Goal: Use online tool/utility: Utilize a website feature to perform a specific function

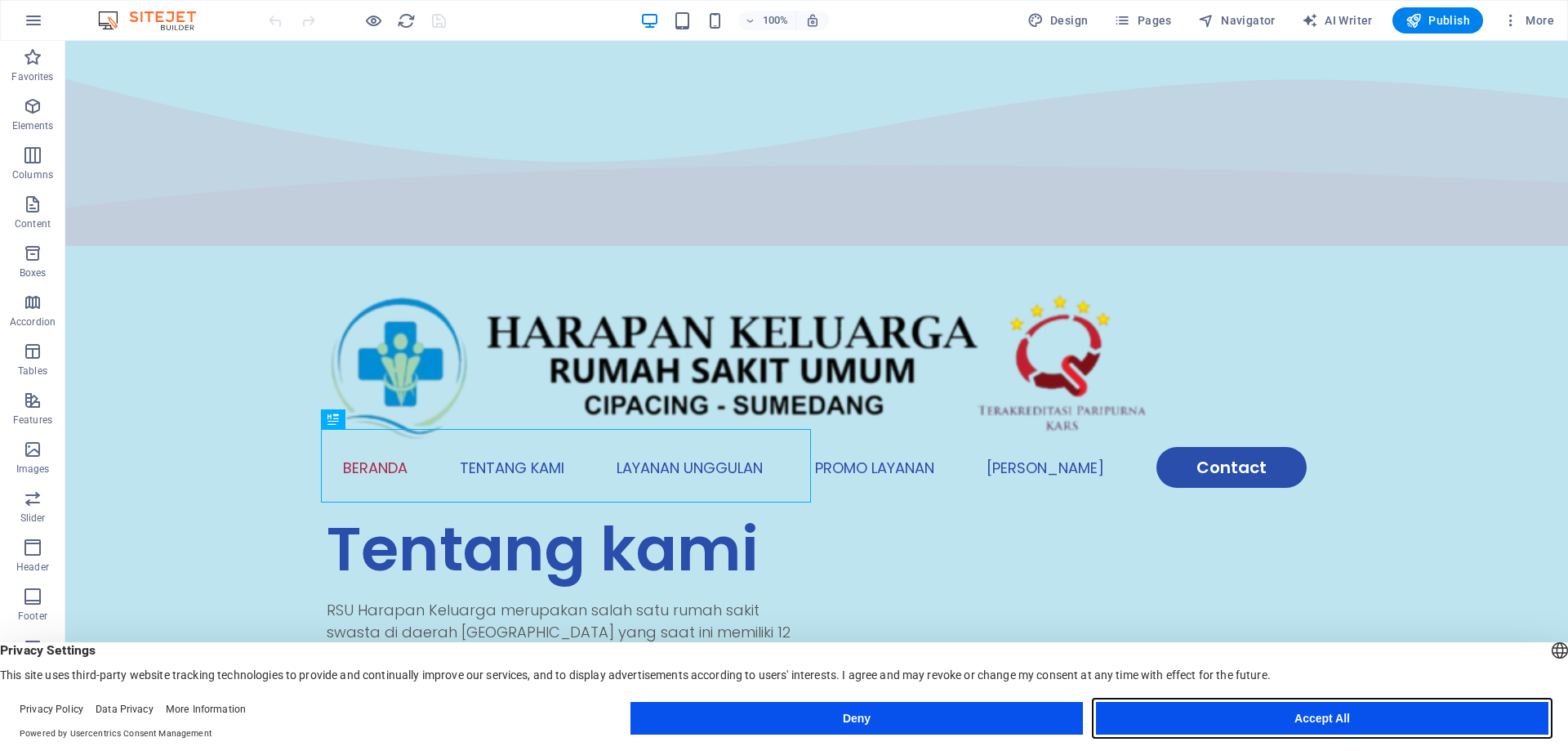
click at [1210, 723] on button "Accept All" at bounding box center [1321, 718] width 452 height 33
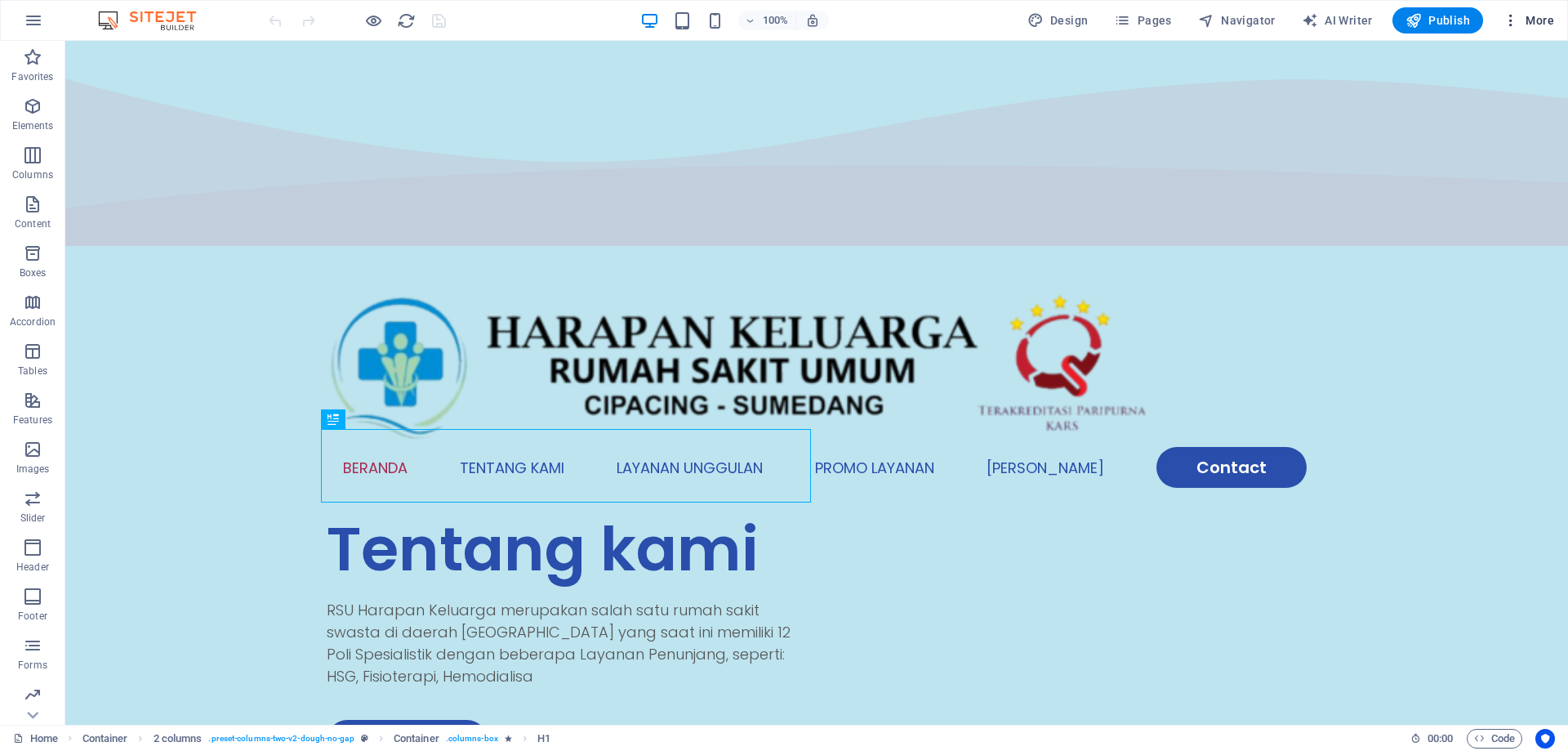
click at [1531, 19] on span "More" at bounding box center [1528, 20] width 52 height 16
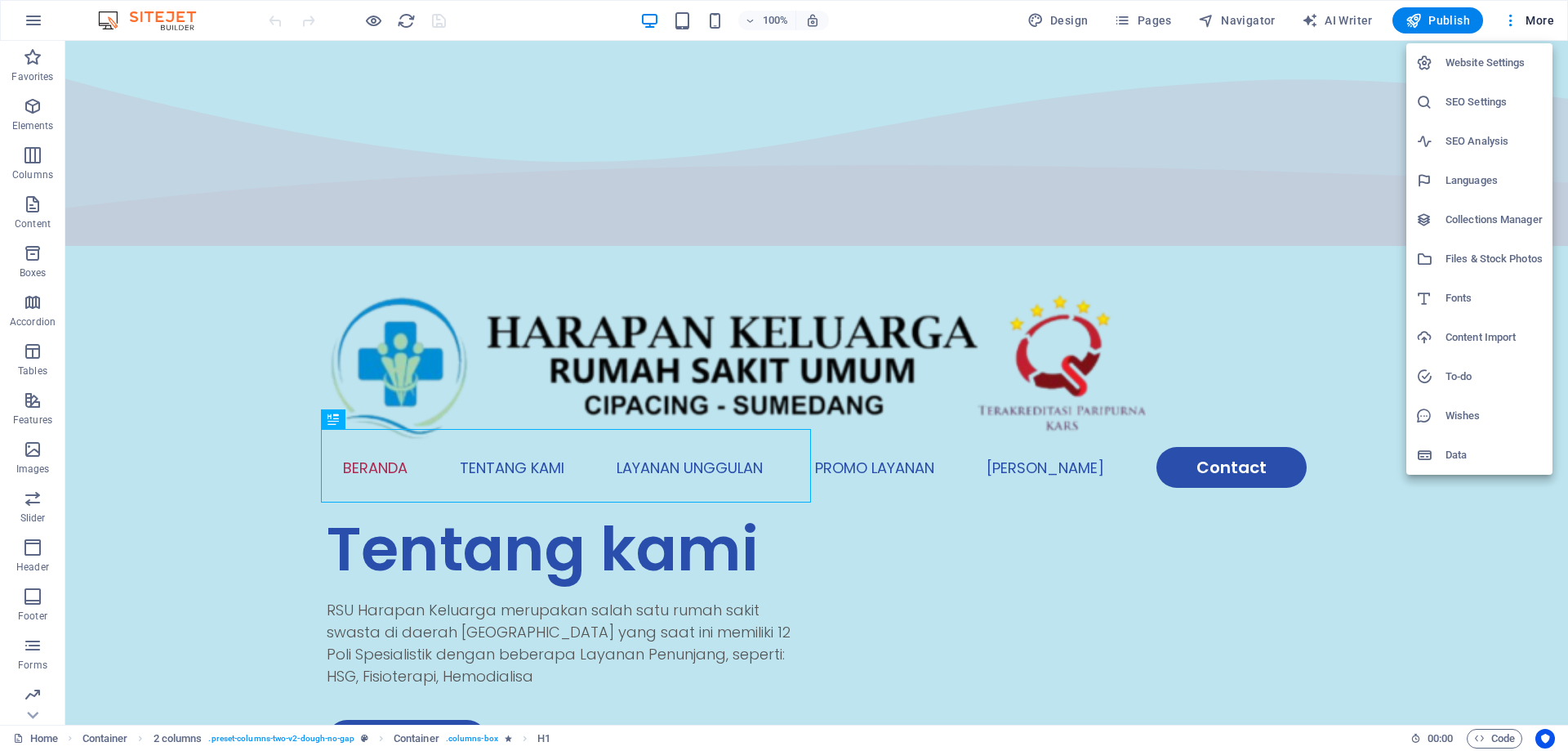
click at [1472, 451] on h6 "Data" at bounding box center [1493, 454] width 98 height 19
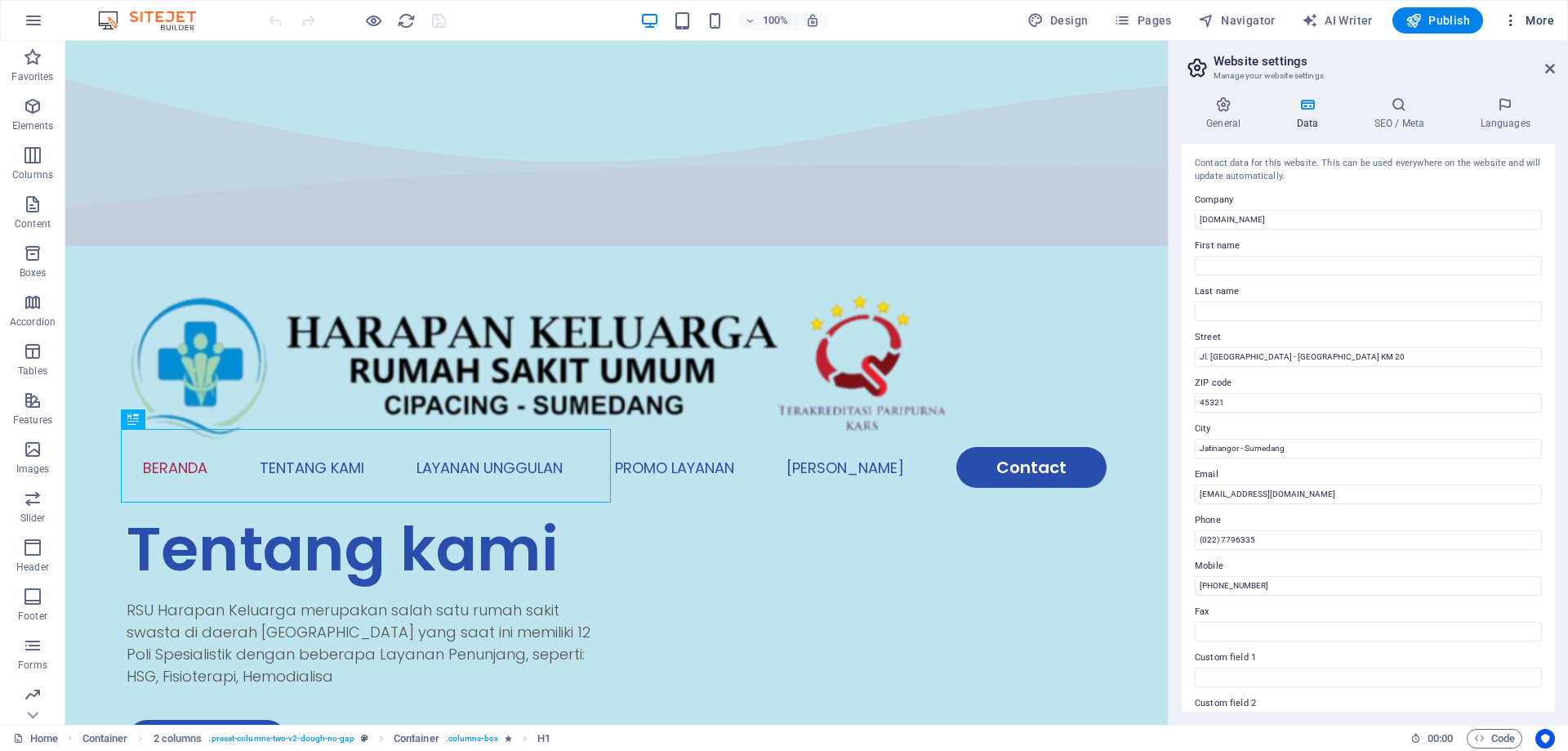
click at [1549, 18] on span "More" at bounding box center [1528, 20] width 52 height 16
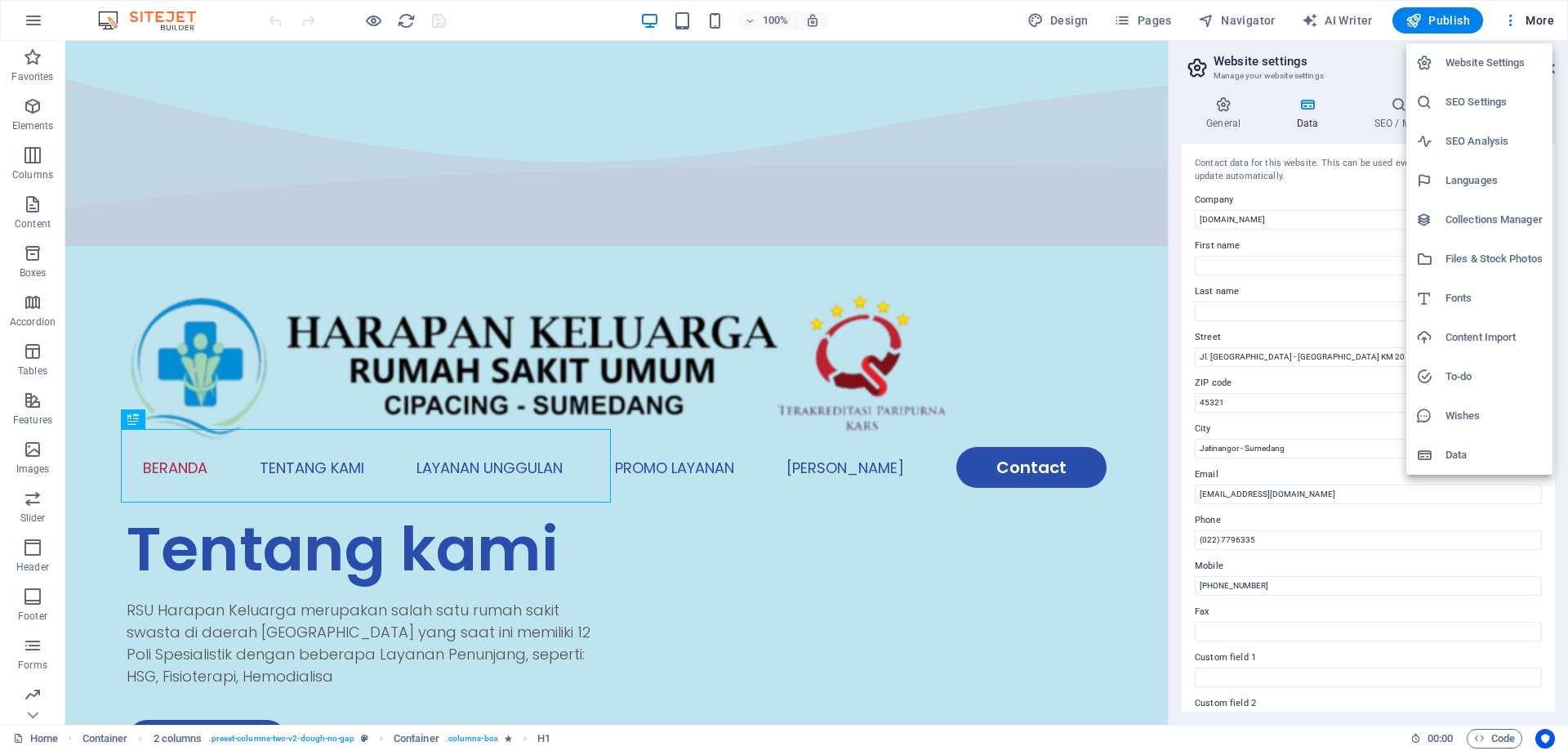
click at [1477, 69] on h6 "Website Settings" at bounding box center [1493, 63] width 98 height 19
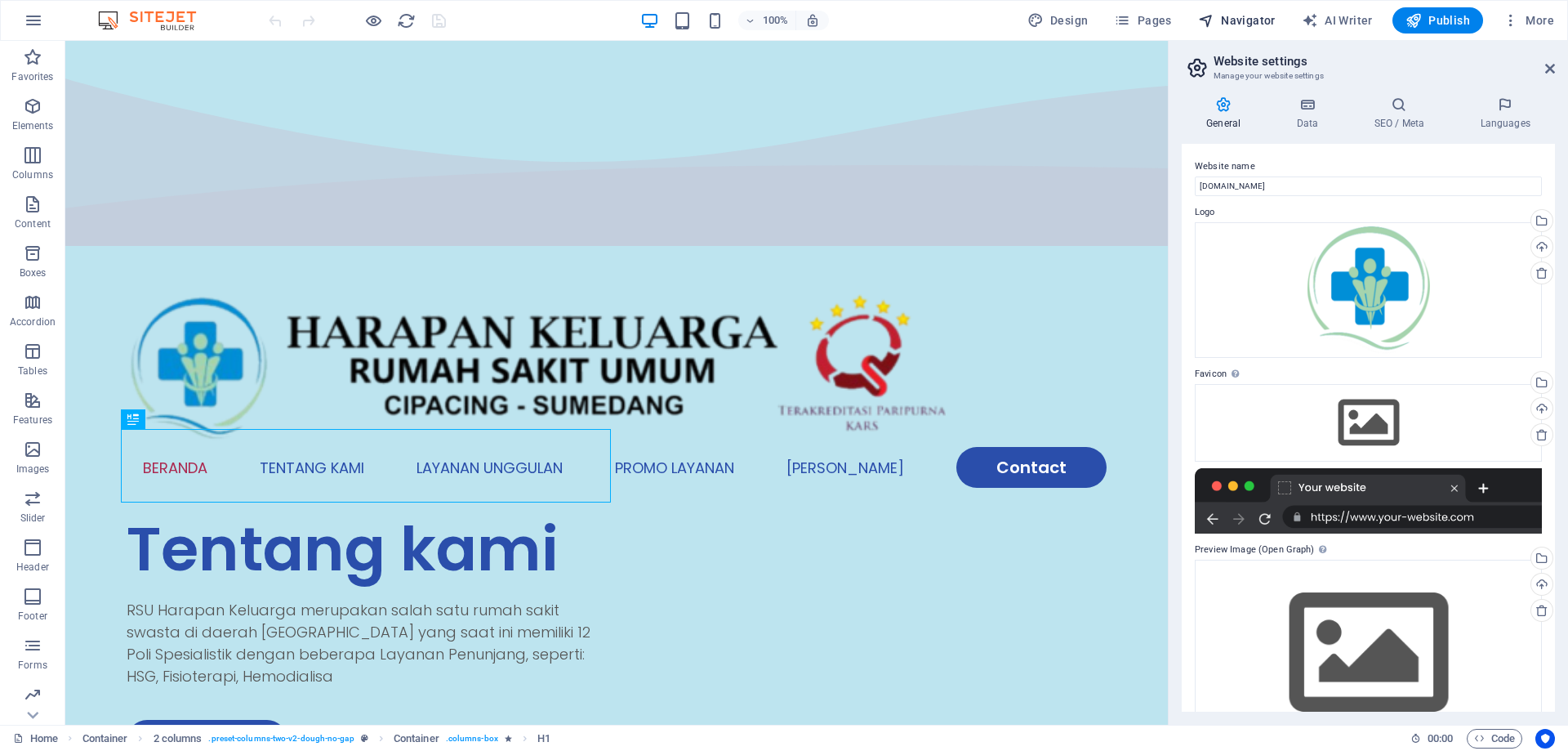
click at [1242, 16] on span "Navigator" at bounding box center [1236, 20] width 77 height 16
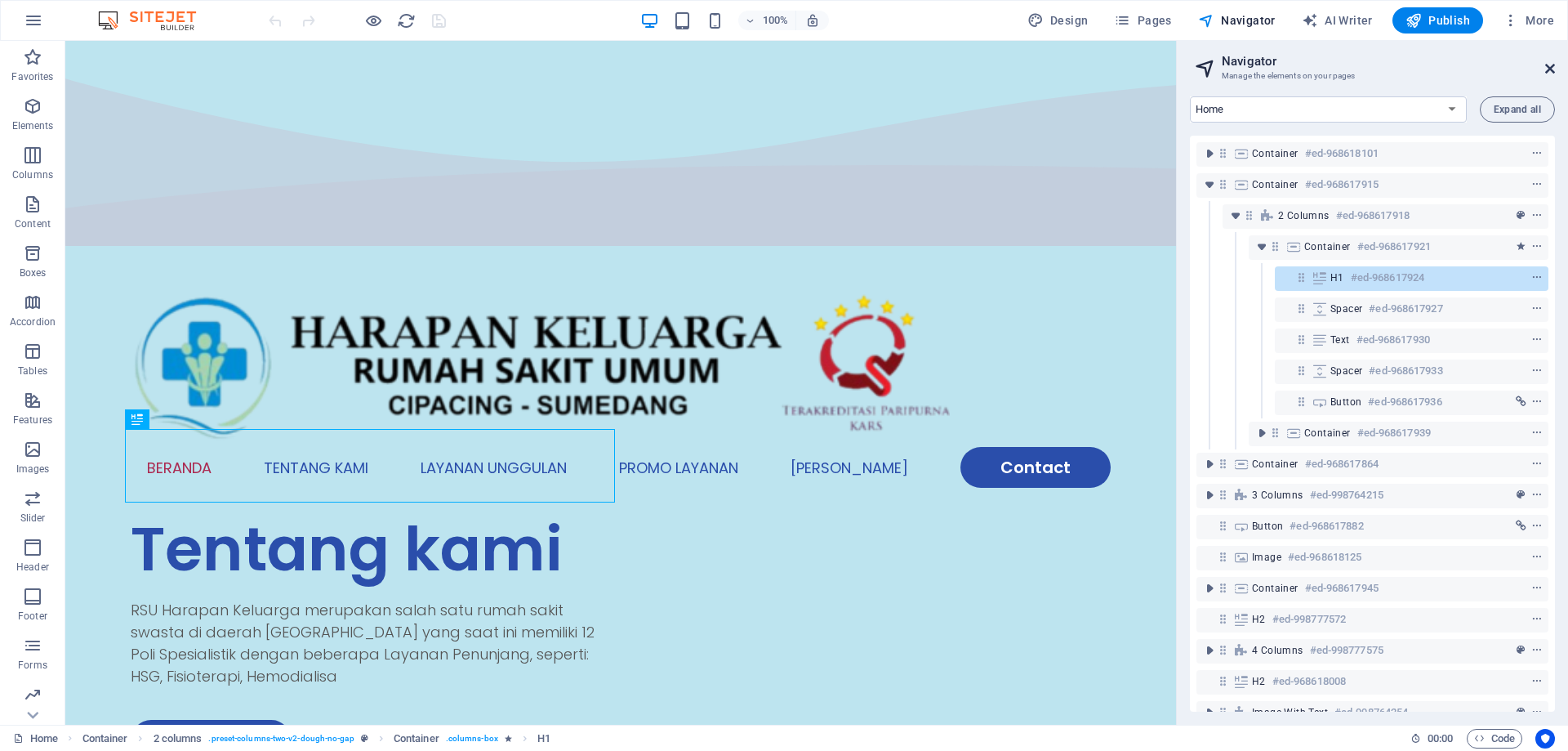
click at [1551, 67] on icon at bounding box center [1550, 69] width 10 height 13
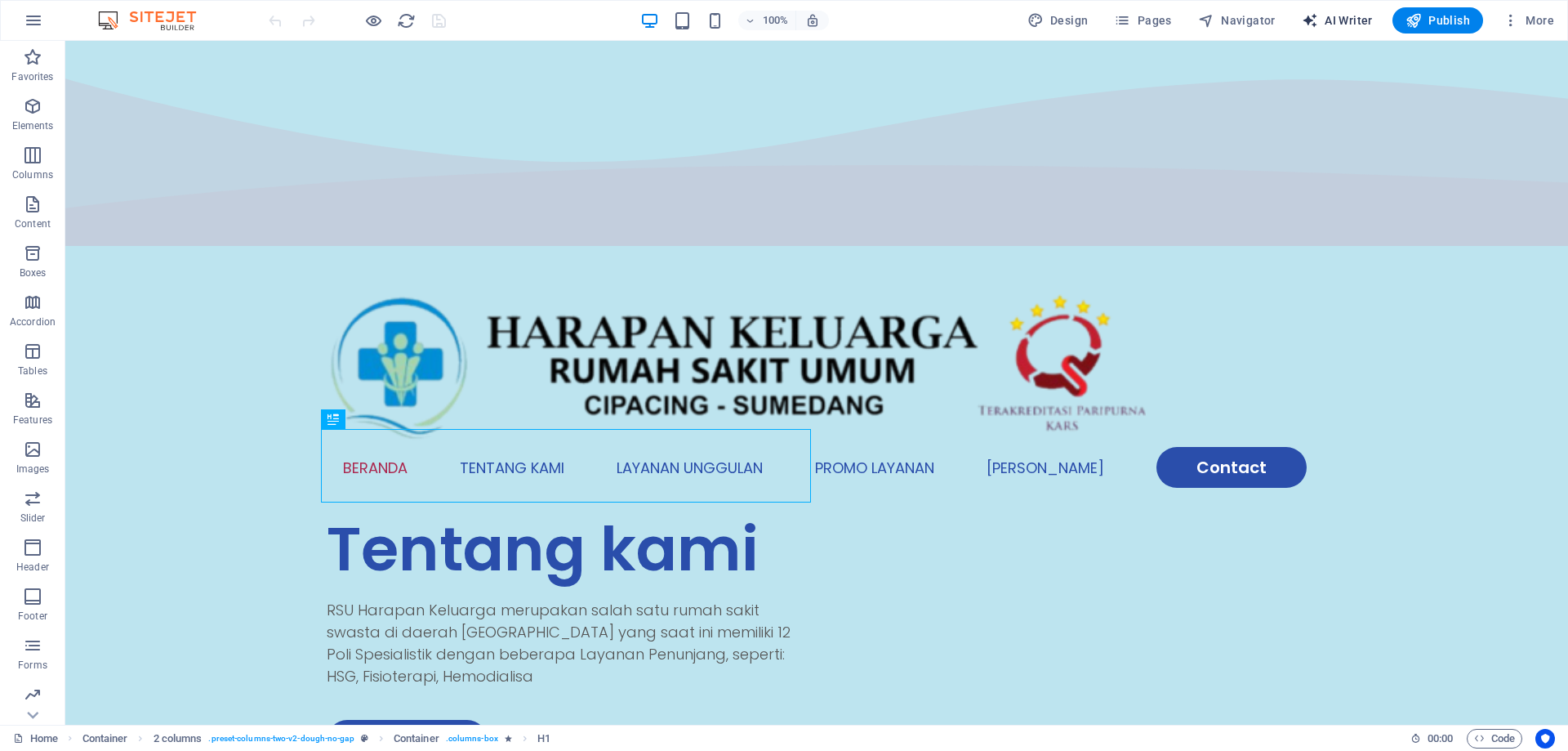
click at [1327, 16] on span "AI Writer" at bounding box center [1337, 20] width 71 height 16
select select "English"
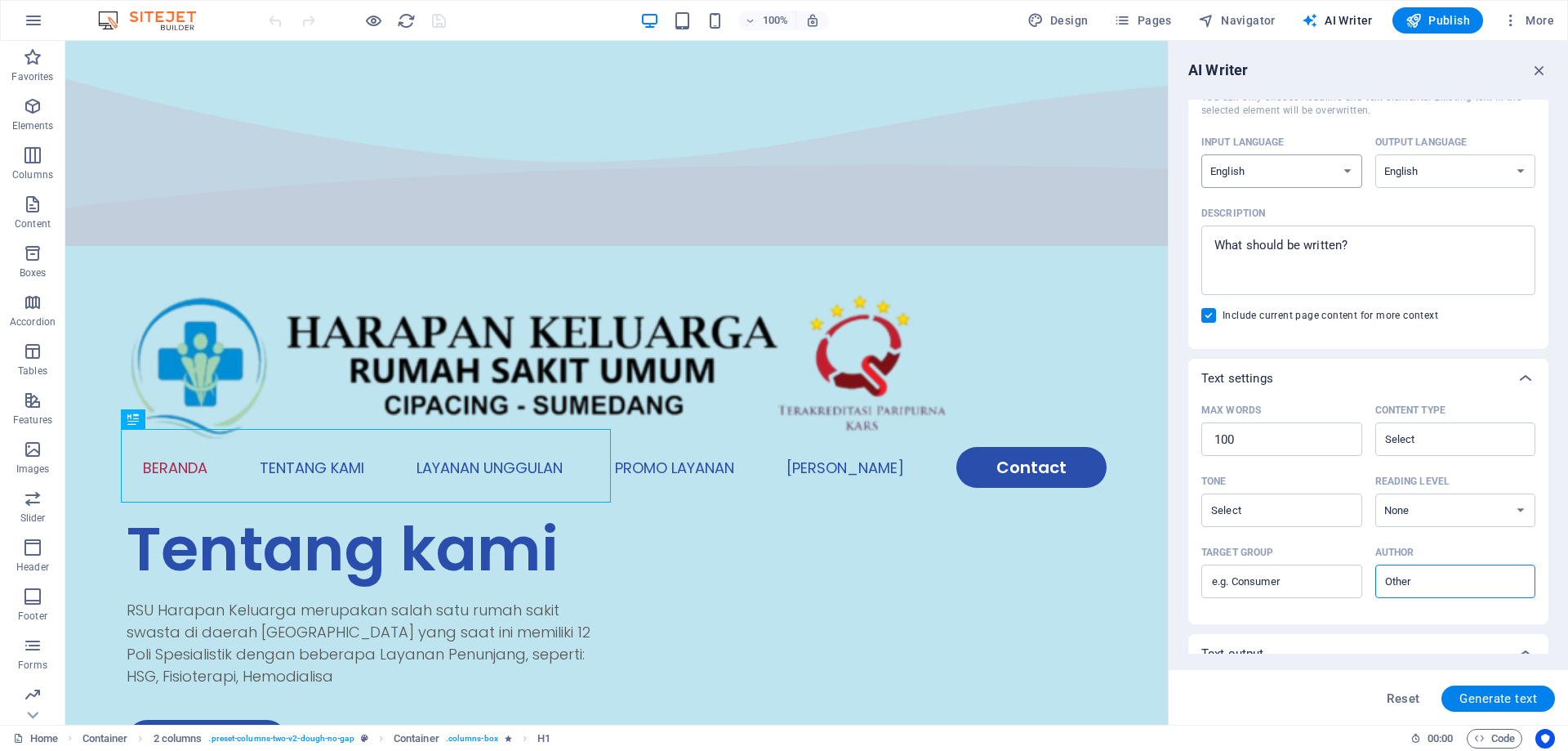
scroll to position [221, 0]
